Goal: Task Accomplishment & Management: Use online tool/utility

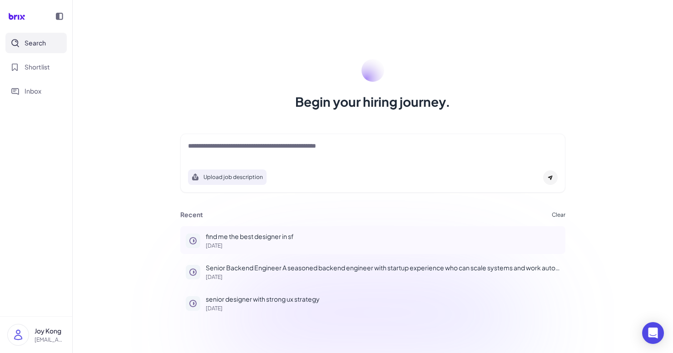
click at [320, 240] on p "find me the best designer in sf" at bounding box center [383, 236] width 354 height 10
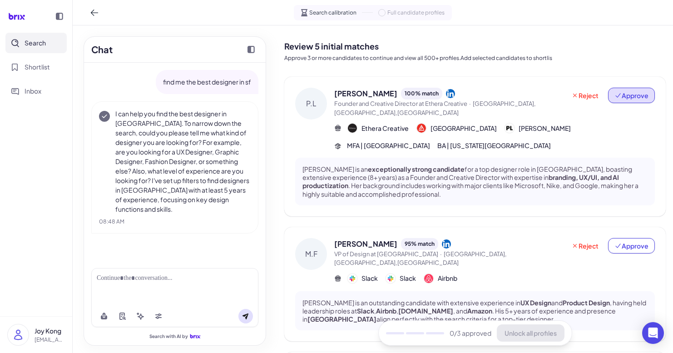
click at [624, 99] on span "Approve" at bounding box center [631, 95] width 34 height 9
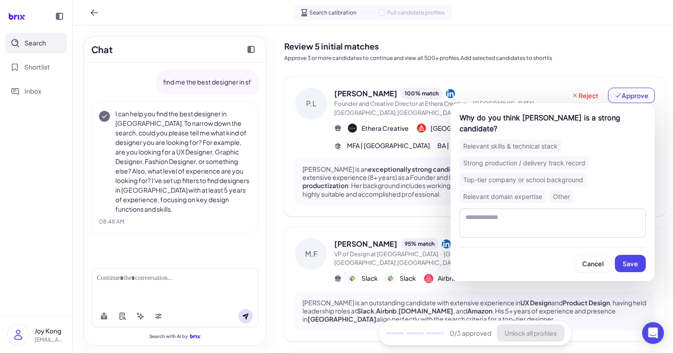
click at [565, 156] on div "Strong production / delivery track record" at bounding box center [523, 162] width 129 height 13
click at [574, 64] on div "Review 5 initial matches Approve 3 or more candidates to continue and view all …" at bounding box center [474, 49] width 381 height 33
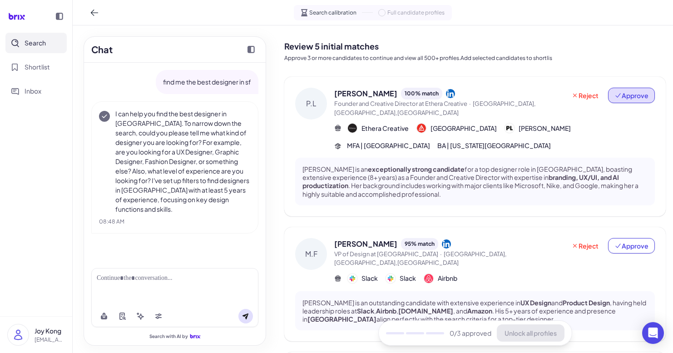
click at [627, 99] on span "Approve" at bounding box center [631, 95] width 34 height 9
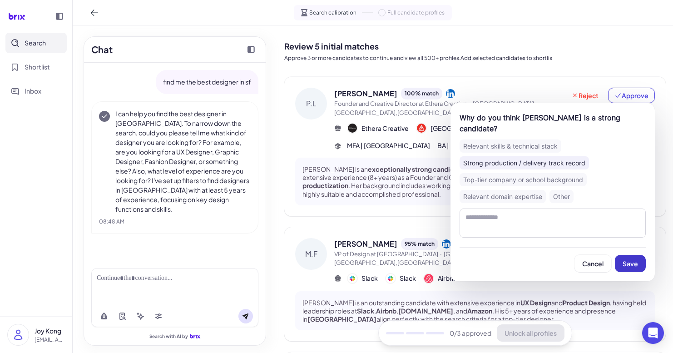
click at [636, 259] on span "Save" at bounding box center [629, 263] width 15 height 8
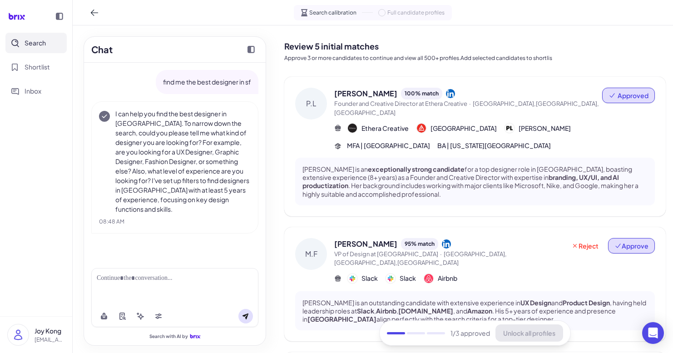
click at [640, 241] on span "Approve" at bounding box center [631, 245] width 34 height 9
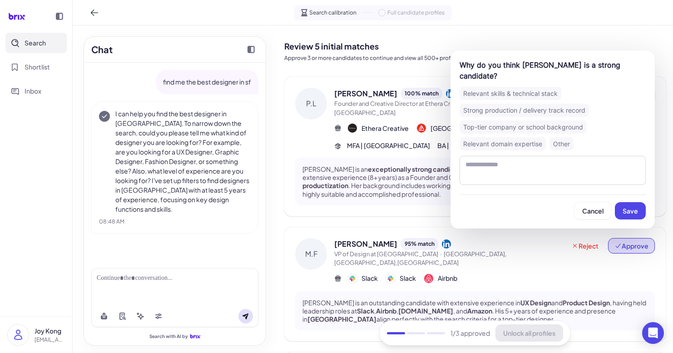
scroll to position [8, 0]
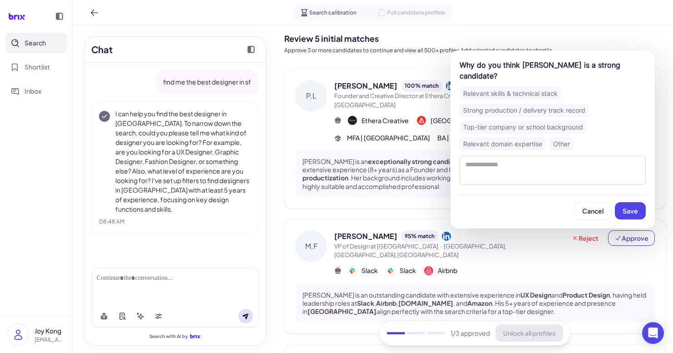
click at [576, 128] on div "Top-tier company or school background" at bounding box center [522, 126] width 127 height 13
click at [632, 219] on button "Save" at bounding box center [630, 210] width 31 height 17
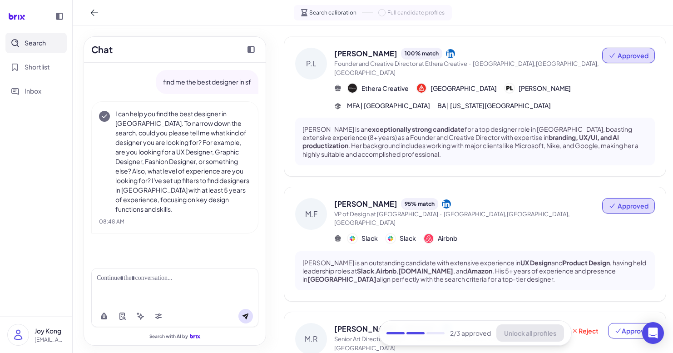
scroll to position [0, 0]
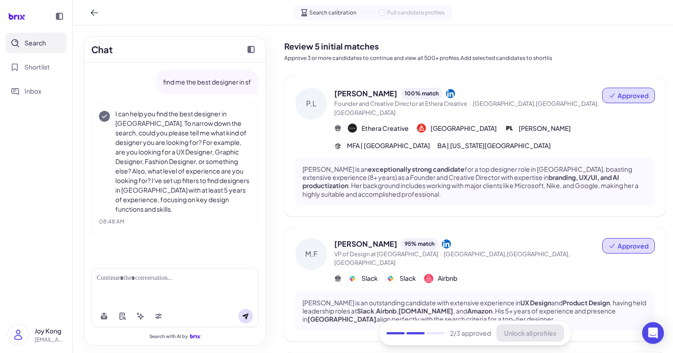
click at [169, 287] on div at bounding box center [174, 286] width 167 height 37
click at [170, 276] on div at bounding box center [175, 278] width 156 height 10
click at [89, 13] on button at bounding box center [94, 12] width 15 height 15
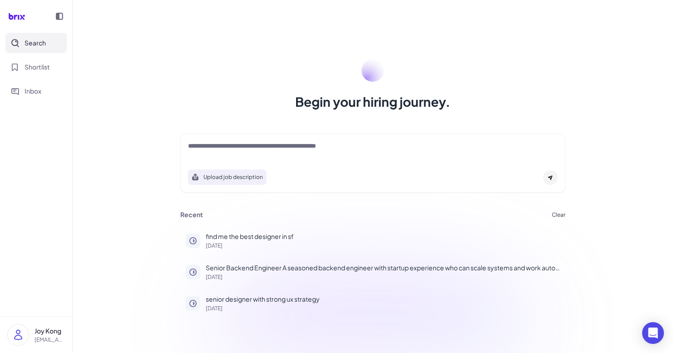
click at [219, 178] on button "Upload job description" at bounding box center [227, 176] width 79 height 15
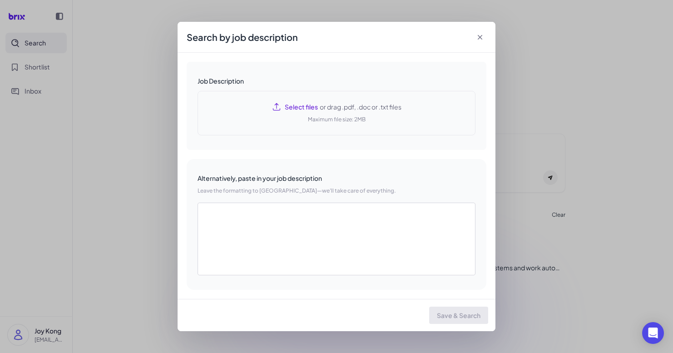
click at [378, 104] on span "or drag .pdf, .doc or .txt files" at bounding box center [360, 106] width 84 height 9
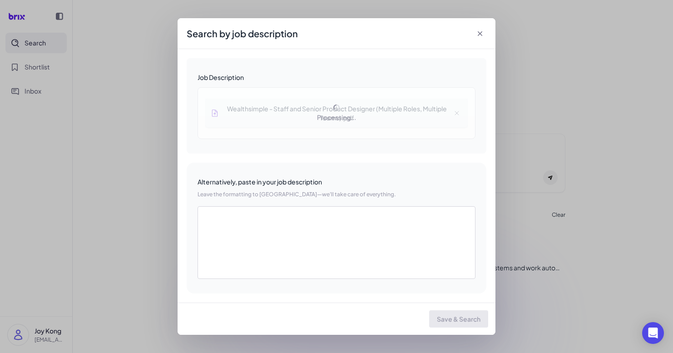
type textarea "**********"
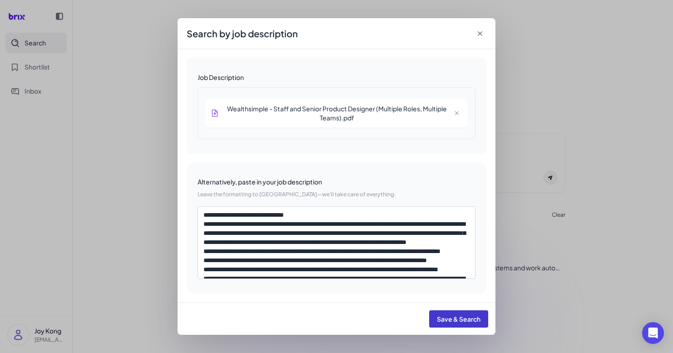
click at [456, 316] on span "Save & Search" at bounding box center [459, 319] width 44 height 8
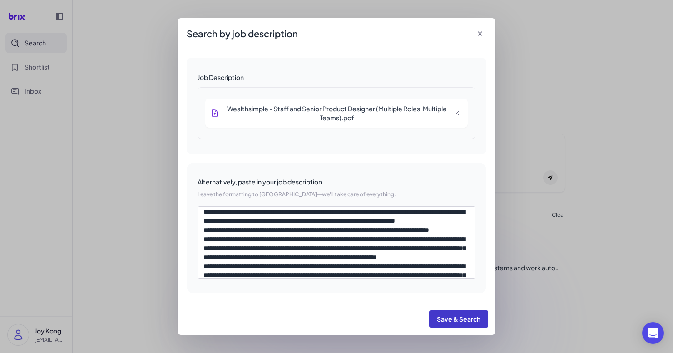
click at [470, 315] on span "Save & Search" at bounding box center [459, 319] width 44 height 8
click at [455, 318] on span "Save & Search" at bounding box center [459, 319] width 44 height 8
click at [480, 36] on icon at bounding box center [479, 33] width 9 height 9
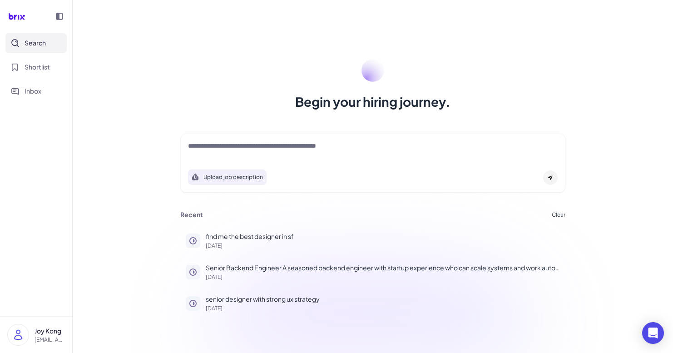
click at [246, 177] on button "Upload job description" at bounding box center [227, 176] width 79 height 15
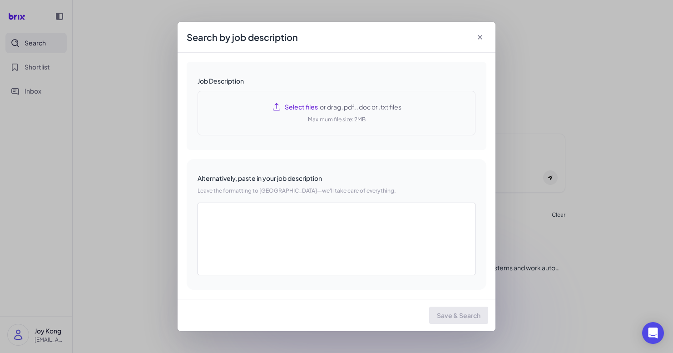
click at [299, 104] on span "Select files" at bounding box center [301, 106] width 33 height 9
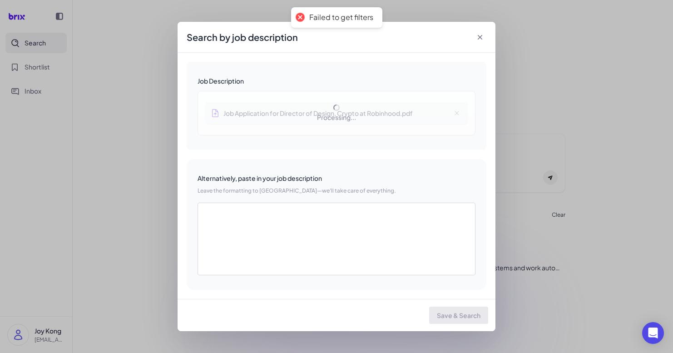
type textarea "**********"
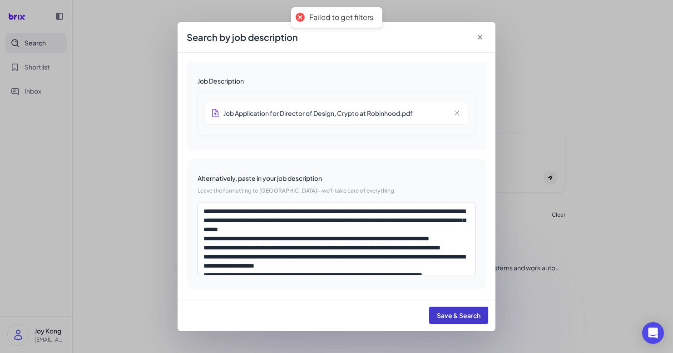
click at [482, 316] on button "Save & Search" at bounding box center [458, 314] width 59 height 17
click at [479, 35] on icon at bounding box center [479, 37] width 9 height 9
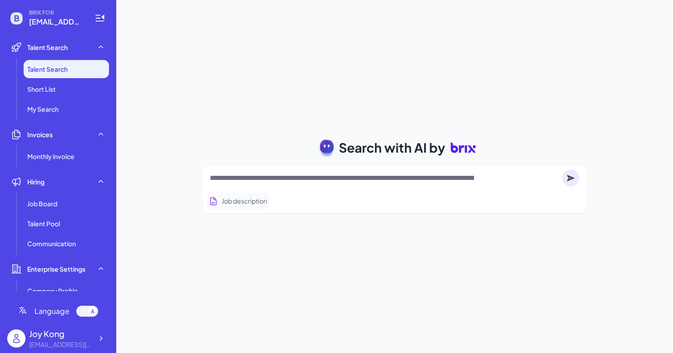
click at [255, 204] on button "Job description" at bounding box center [238, 200] width 62 height 17
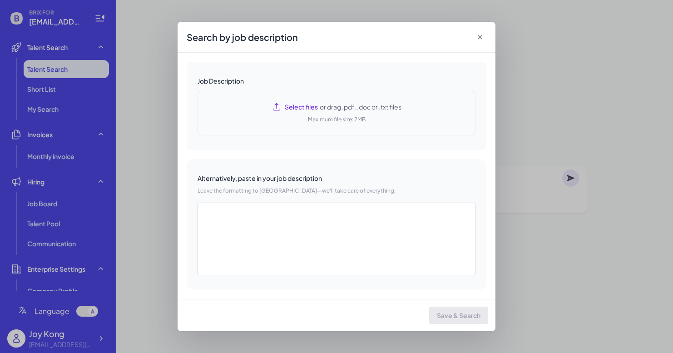
click at [299, 114] on div "Select files or drag .pdf, .doc or .txt files Maximum file size: 2MB" at bounding box center [336, 113] width 278 height 44
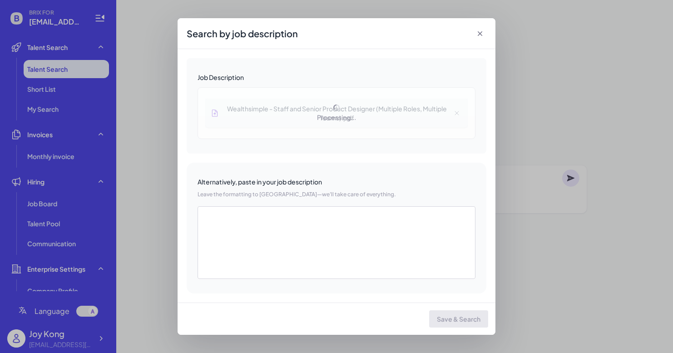
type textarea "**********"
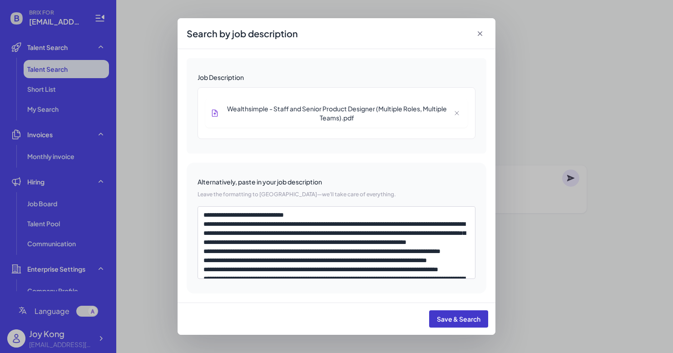
click at [452, 315] on span "Save & Search" at bounding box center [459, 319] width 44 height 8
click at [459, 323] on button "Save & Search" at bounding box center [458, 318] width 59 height 17
click at [473, 317] on span "Save & Search" at bounding box center [459, 319] width 44 height 8
click at [476, 33] on icon at bounding box center [479, 33] width 9 height 9
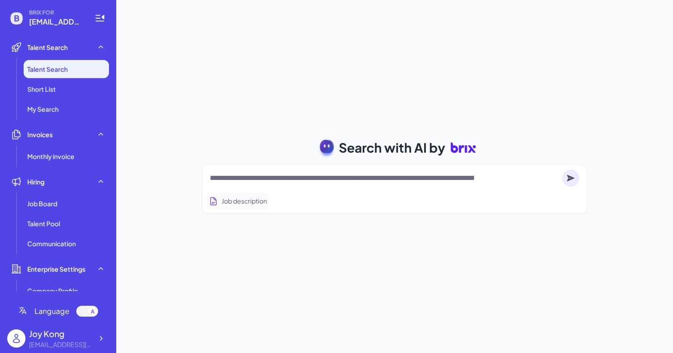
click at [260, 201] on button "Job description" at bounding box center [238, 200] width 62 height 17
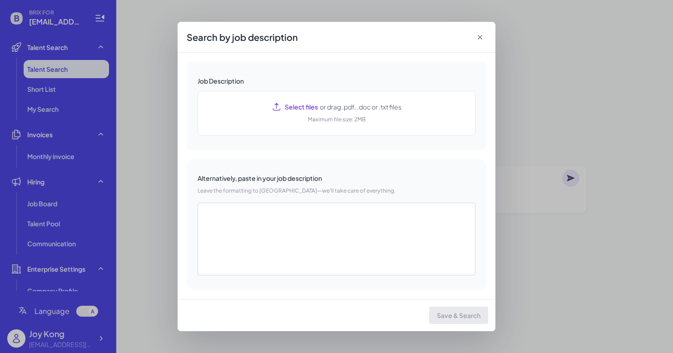
click at [479, 37] on icon at bounding box center [480, 37] width 5 height 5
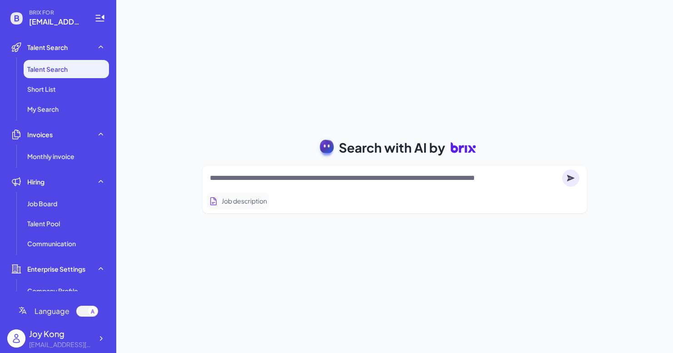
click at [237, 206] on button "Job description" at bounding box center [238, 200] width 62 height 17
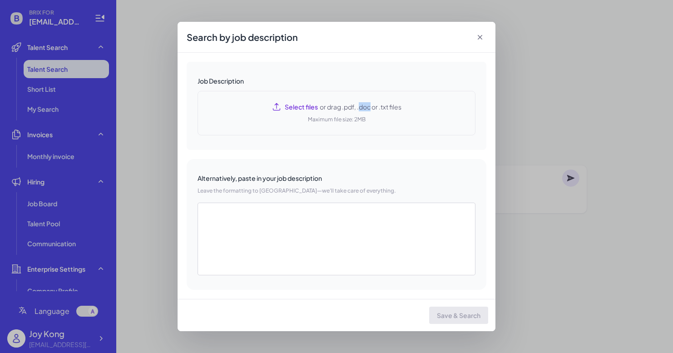
drag, startPoint x: 360, startPoint y: 109, endPoint x: 370, endPoint y: 108, distance: 10.0
click at [370, 108] on span "or drag .pdf, .doc or .txt files" at bounding box center [360, 106] width 84 height 9
click at [480, 36] on icon at bounding box center [480, 37] width 5 height 5
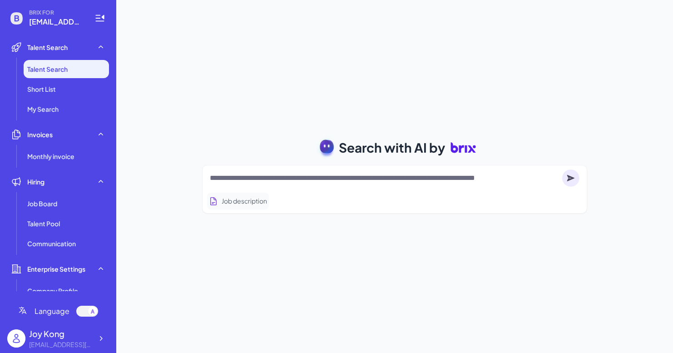
click at [242, 196] on button "Job description" at bounding box center [238, 200] width 62 height 17
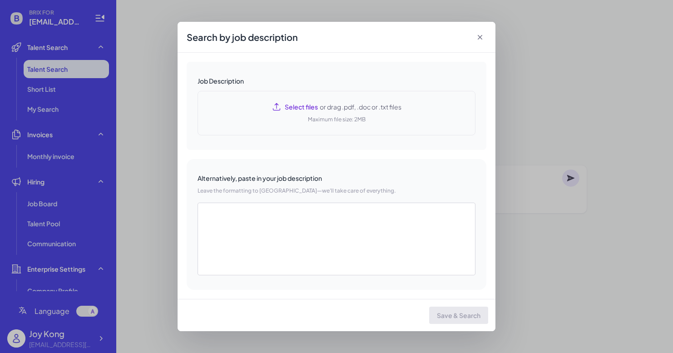
click at [331, 107] on span "or drag .pdf, .doc or .txt files" at bounding box center [360, 106] width 84 height 9
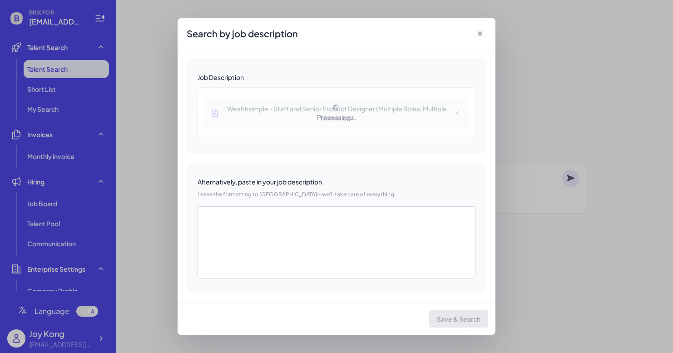
type textarea "**********"
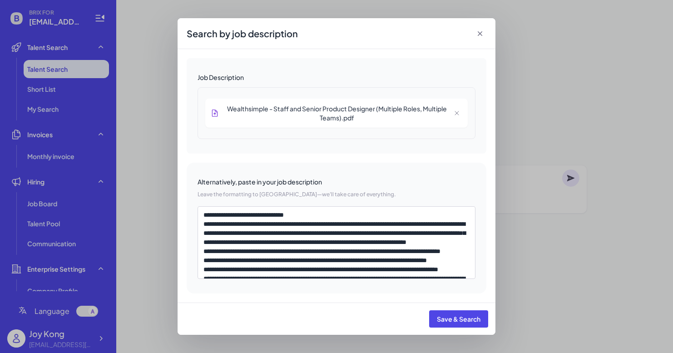
click at [458, 318] on span "Save & Search" at bounding box center [459, 319] width 44 height 8
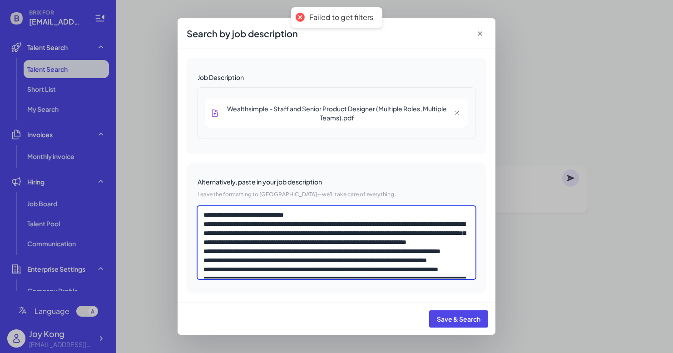
click at [294, 247] on textarea at bounding box center [336, 242] width 278 height 73
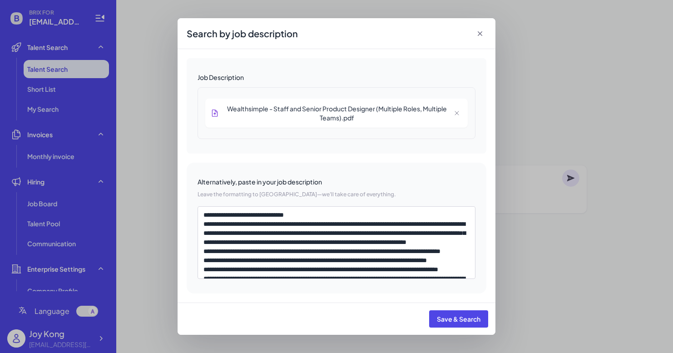
click at [366, 183] on div "Alternatively, paste in your job description" at bounding box center [336, 181] width 278 height 9
click at [478, 32] on icon at bounding box center [480, 33] width 5 height 5
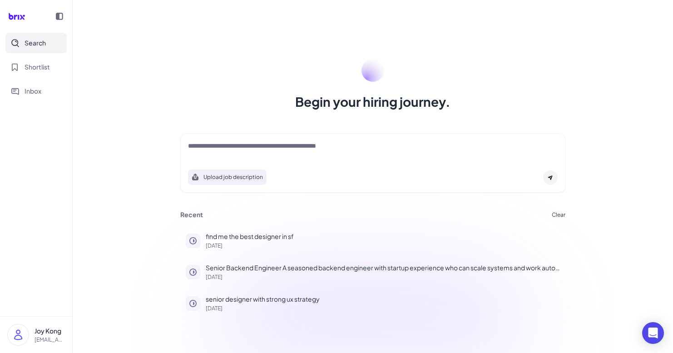
click at [408, 143] on textarea at bounding box center [372, 146] width 369 height 11
click at [486, 109] on div "Begin your hiring journey." at bounding box center [372, 85] width 407 height 52
click at [486, 152] on textarea at bounding box center [372, 146] width 369 height 11
click at [495, 120] on div "Begin your hiring journey. Upload job description Job Titles Location Years of …" at bounding box center [373, 176] width 600 height 353
click at [497, 150] on textarea at bounding box center [372, 146] width 369 height 11
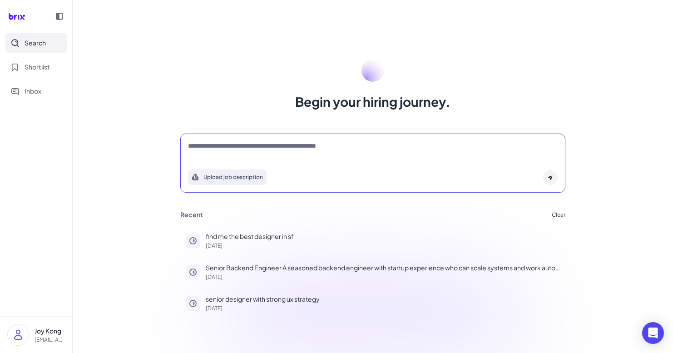
click at [500, 119] on div "Begin your hiring journey. Upload job description Job Titles Location Years of …" at bounding box center [373, 176] width 600 height 353
click at [502, 141] on div "Upload job description" at bounding box center [372, 162] width 385 height 59
click at [360, 158] on div at bounding box center [372, 150] width 369 height 18
click at [343, 142] on textarea at bounding box center [372, 146] width 369 height 11
click at [556, 214] on button "Clear" at bounding box center [559, 214] width 14 height 5
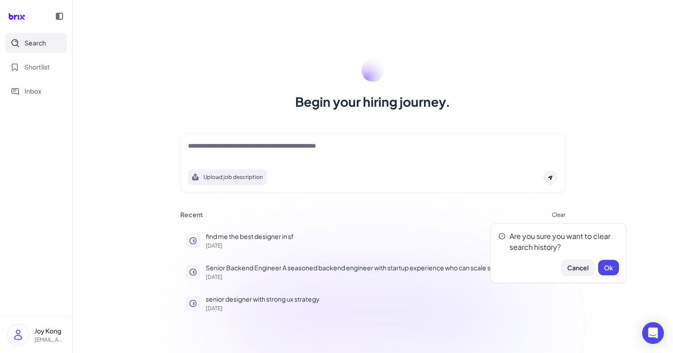
click at [584, 270] on span "Cancel" at bounding box center [577, 267] width 21 height 8
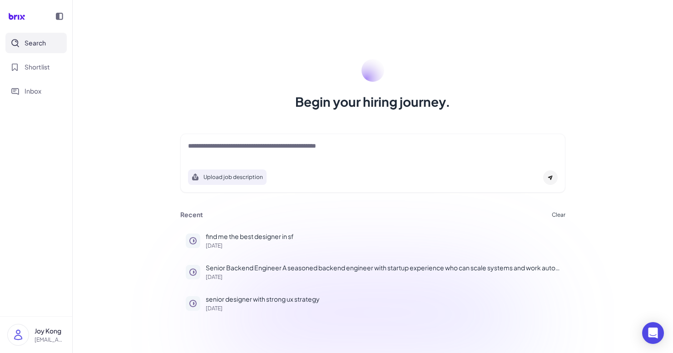
click at [554, 218] on div "Recent Clear" at bounding box center [372, 215] width 385 height 8
click at [556, 214] on button "Clear" at bounding box center [559, 214] width 14 height 5
click at [604, 173] on div "Begin your hiring journey. Upload job description Job Titles Location Years of …" at bounding box center [373, 176] width 600 height 353
click at [557, 212] on button "Clear" at bounding box center [559, 214] width 14 height 5
click at [606, 267] on span "Ok" at bounding box center [608, 267] width 9 height 8
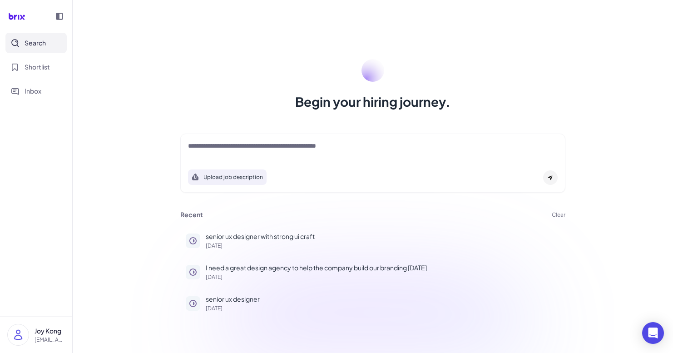
click at [558, 214] on button "Clear" at bounding box center [559, 214] width 14 height 5
click at [608, 266] on span "Ok" at bounding box center [608, 267] width 9 height 8
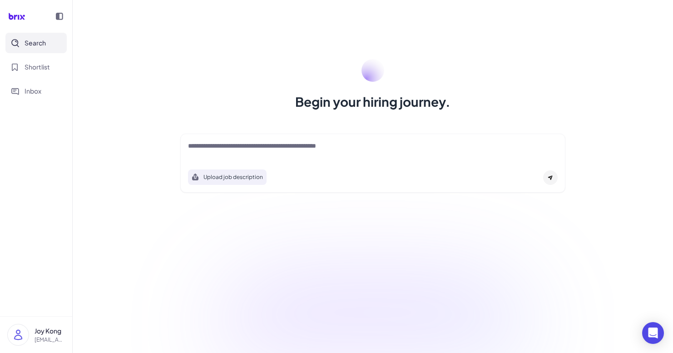
click at [399, 233] on div "Begin your hiring journey. Upload job description Job Titles Location Years of …" at bounding box center [373, 176] width 600 height 353
